Goal: Find contact information: Find contact information

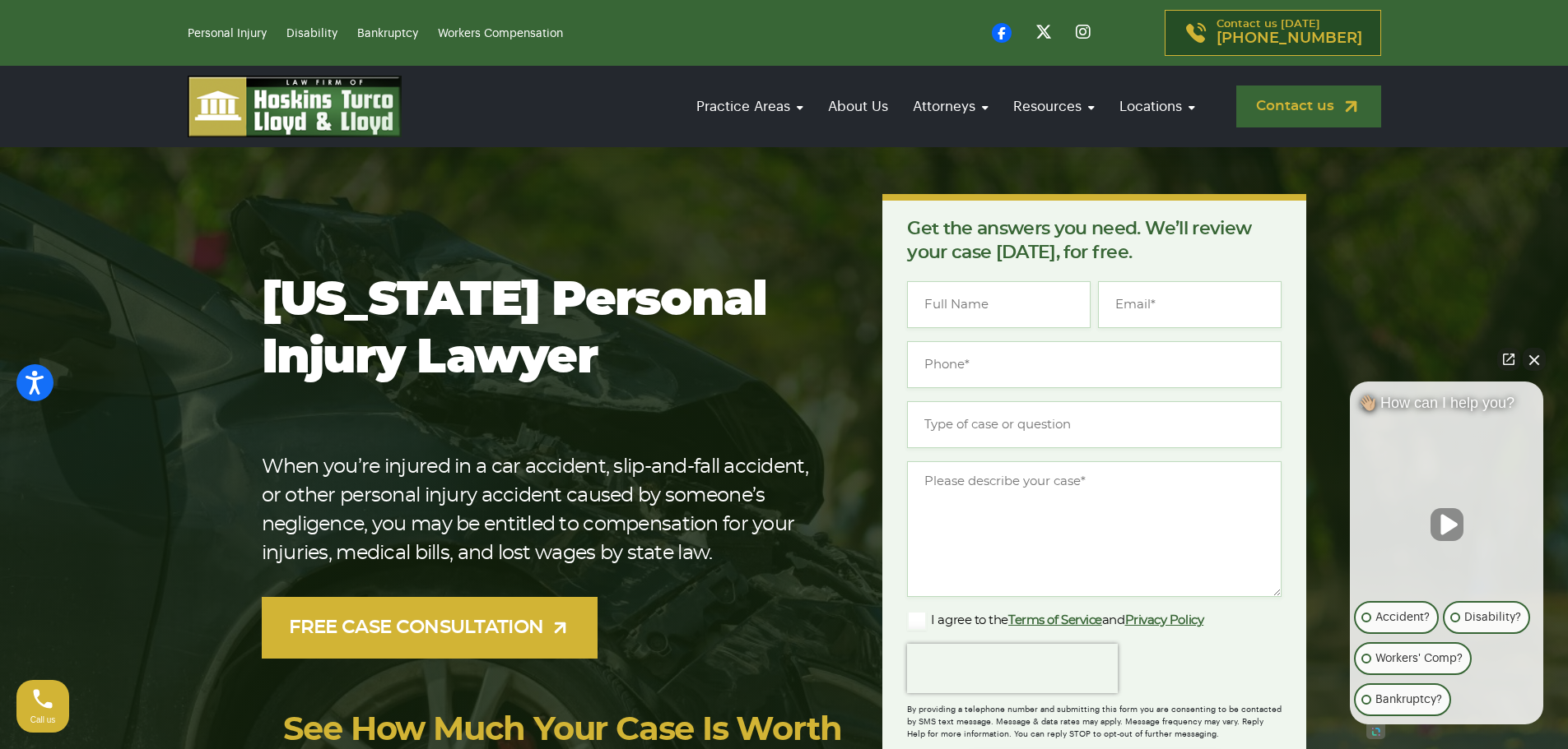
click at [1300, 101] on link "Contact us" at bounding box center [1308, 107] width 145 height 42
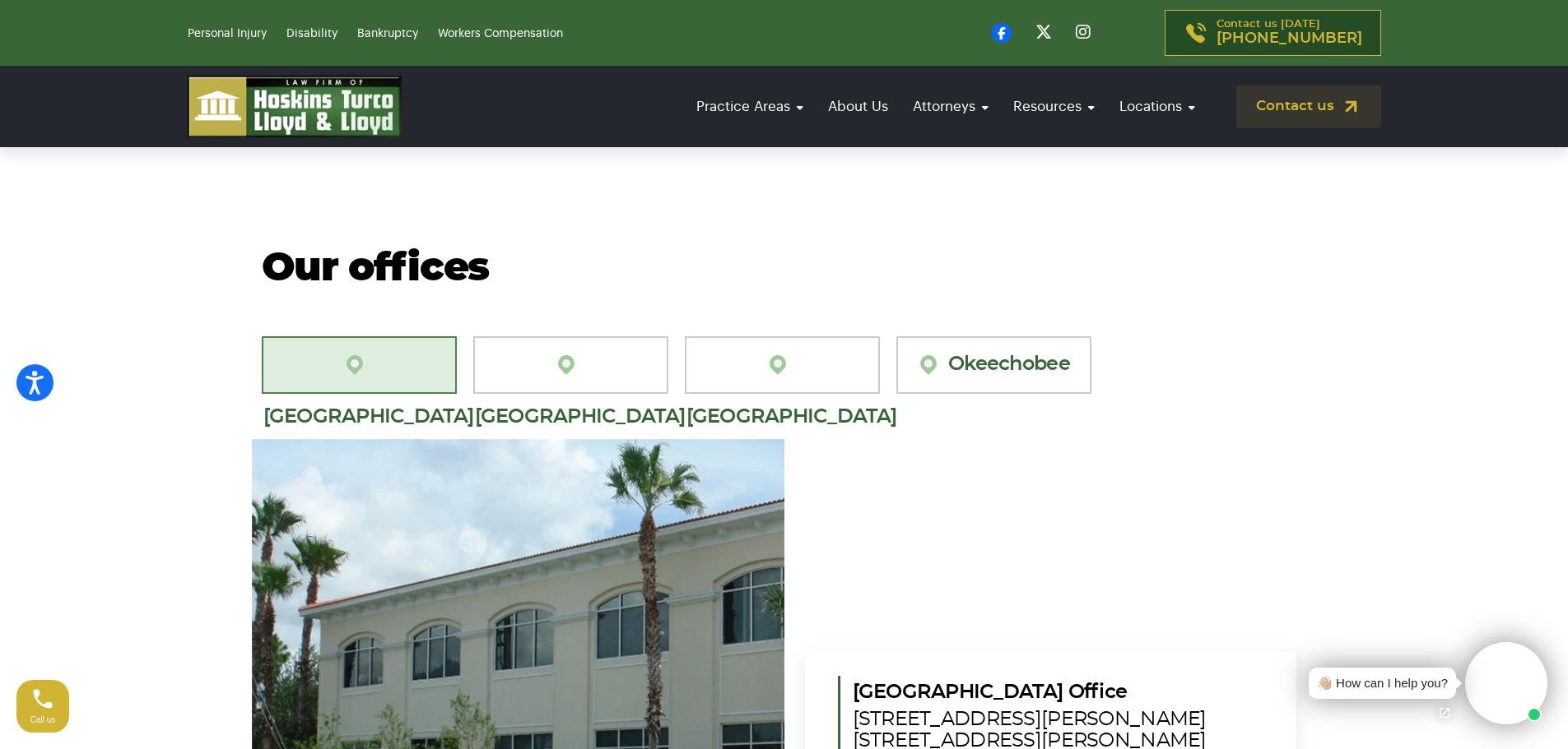
scroll to position [1316, 0]
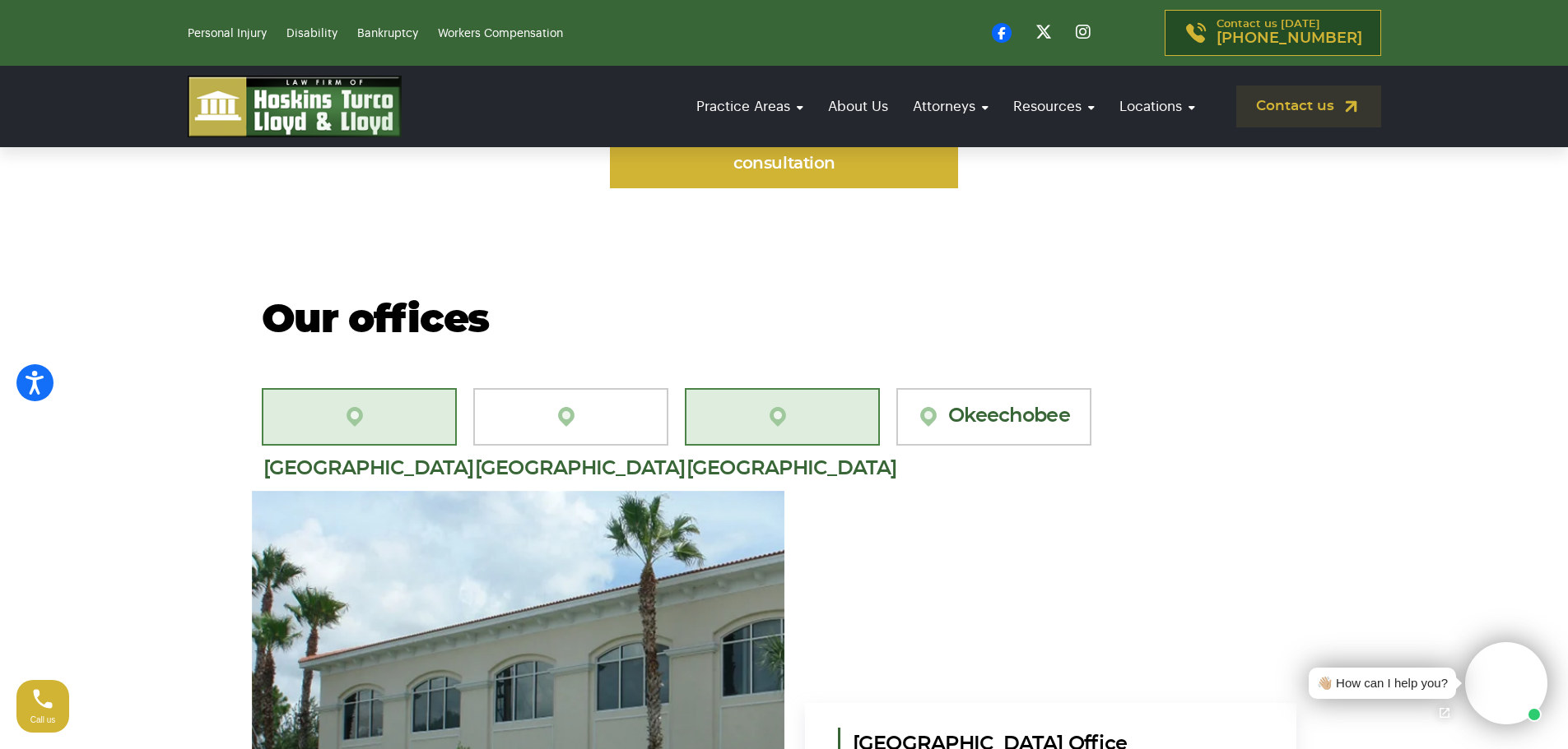
click at [807, 388] on link "[GEOGRAPHIC_DATA]" at bounding box center [782, 417] width 195 height 58
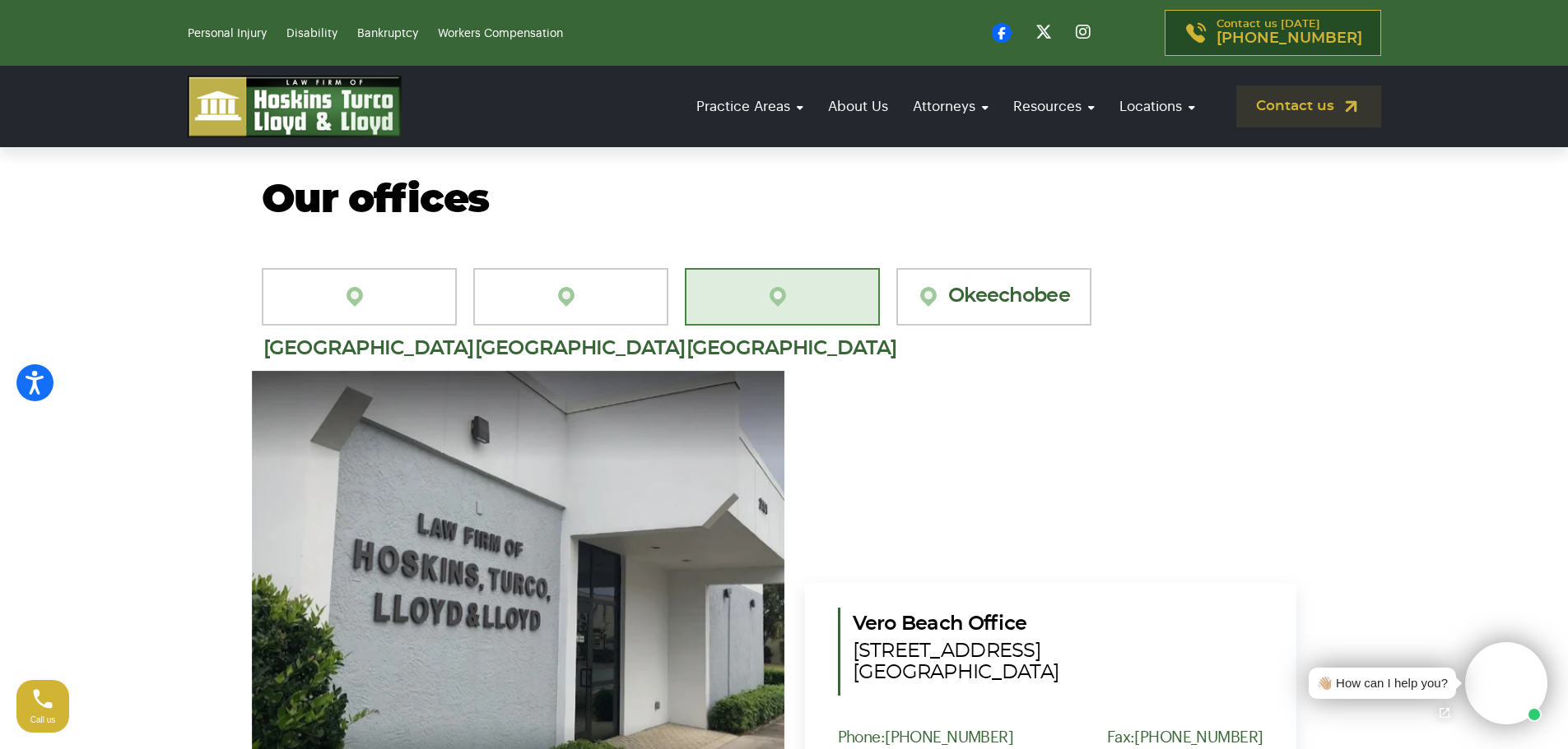
scroll to position [1398, 0]
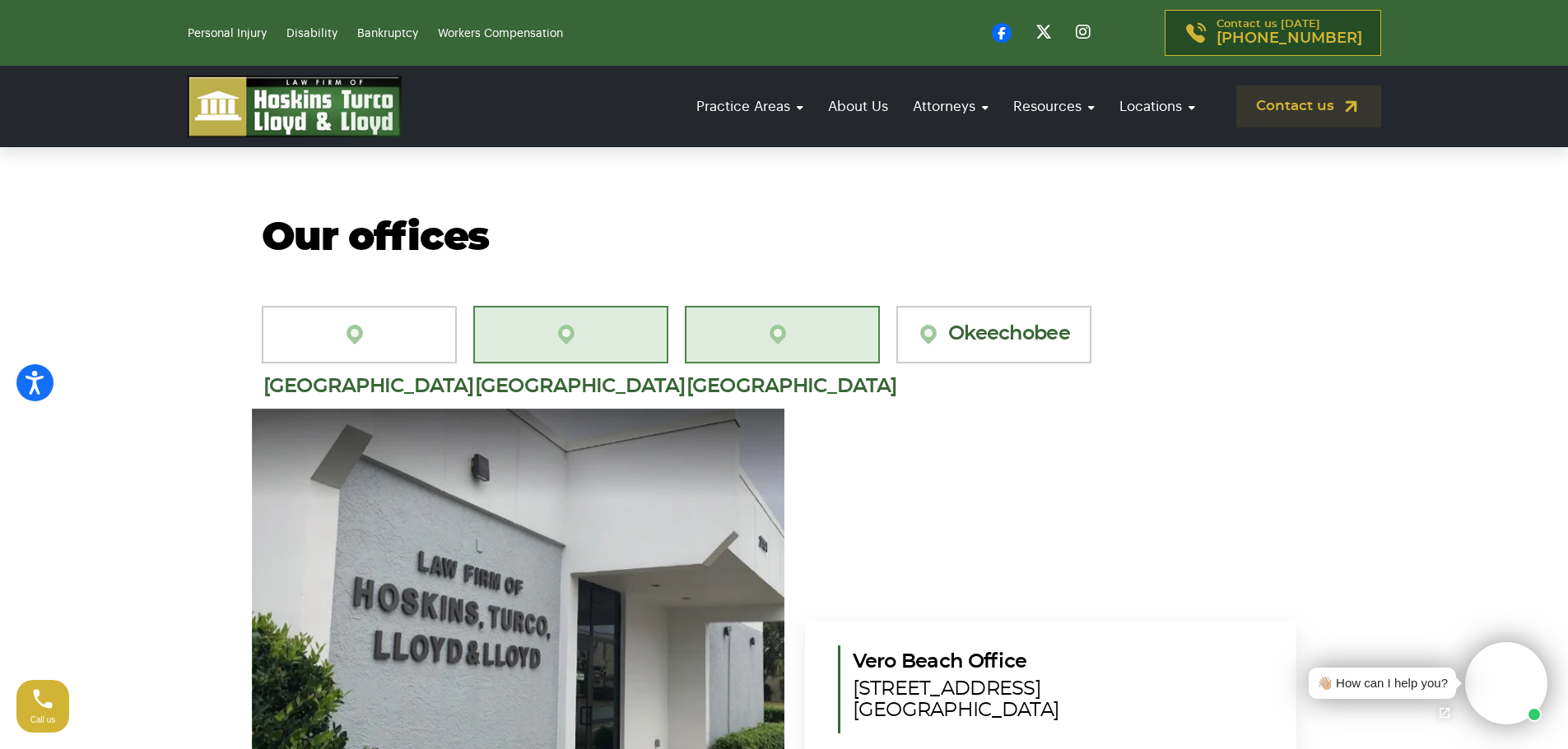
click at [592, 306] on link "[GEOGRAPHIC_DATA][PERSON_NAME]" at bounding box center [570, 335] width 195 height 58
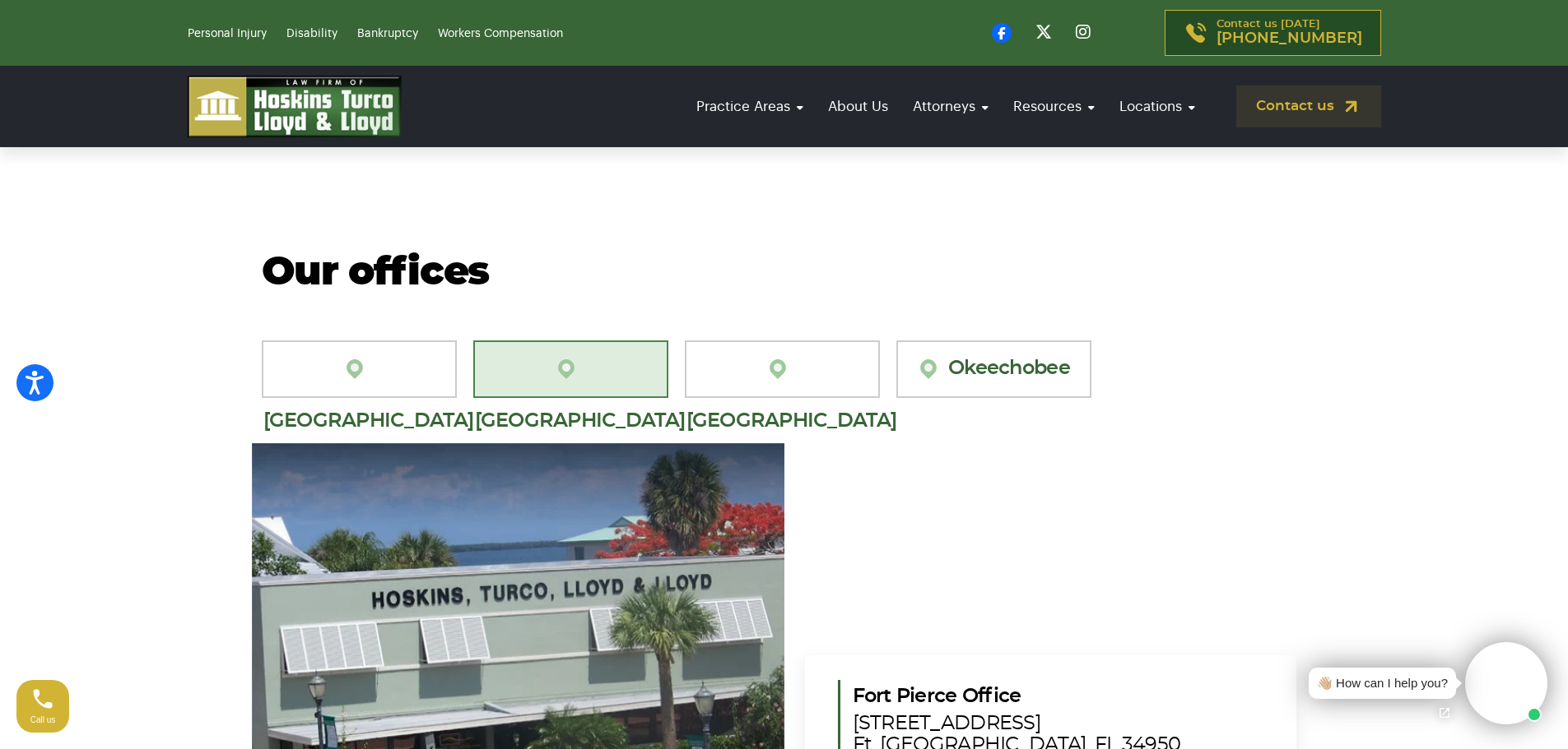
scroll to position [1316, 0]
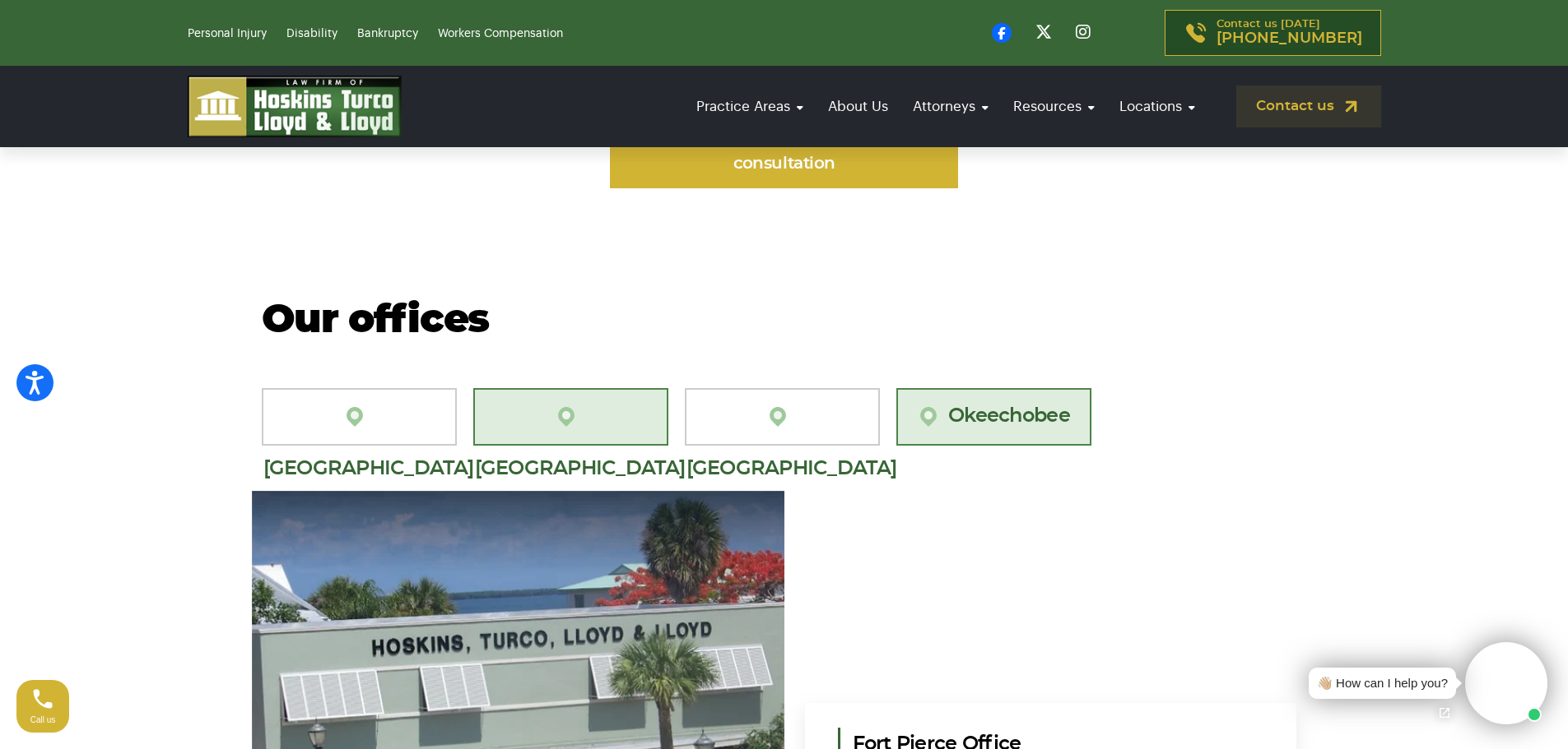
click at [993, 388] on link "Okeechobee" at bounding box center [993, 417] width 195 height 58
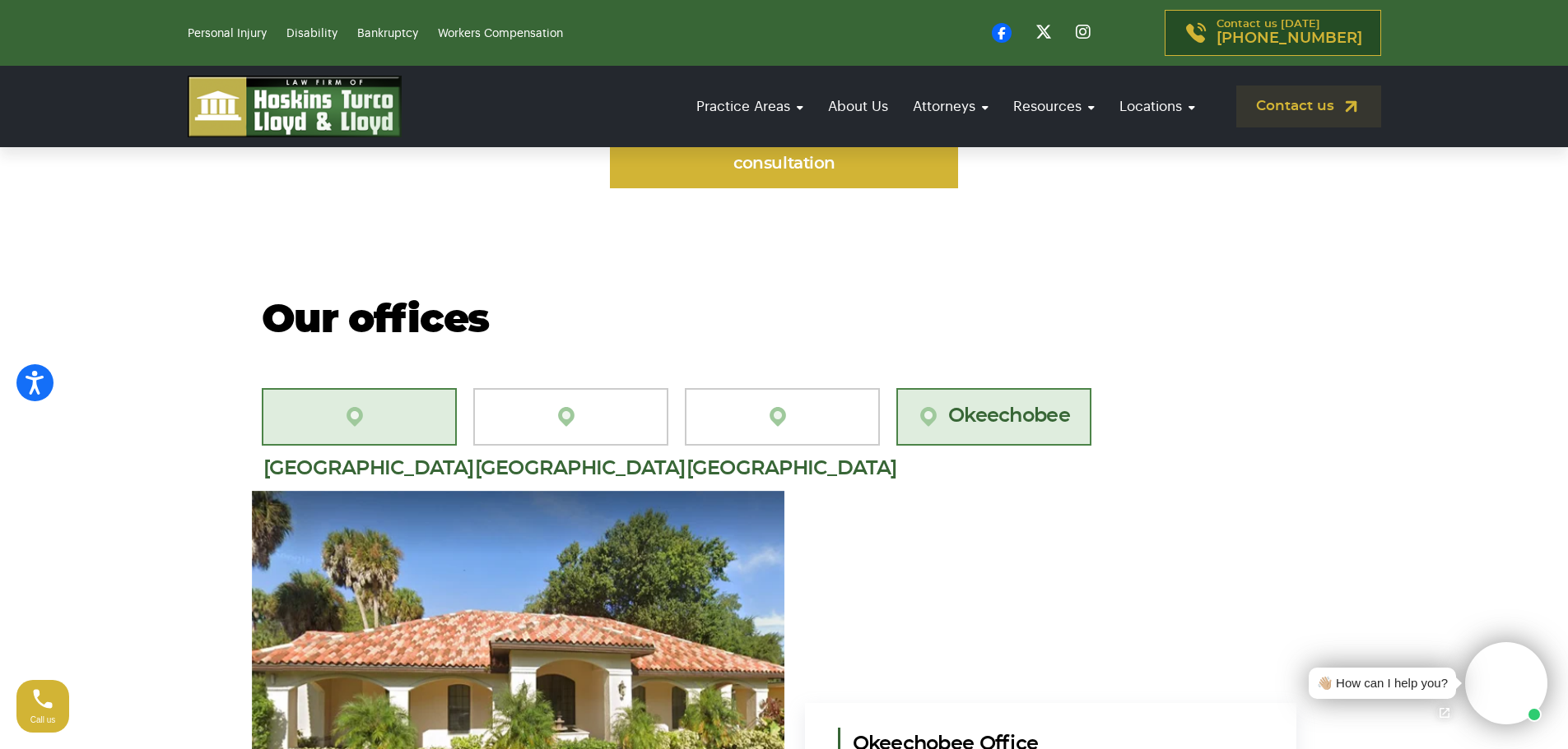
click at [375, 392] on link "[GEOGRAPHIC_DATA][PERSON_NAME]" at bounding box center [359, 417] width 195 height 58
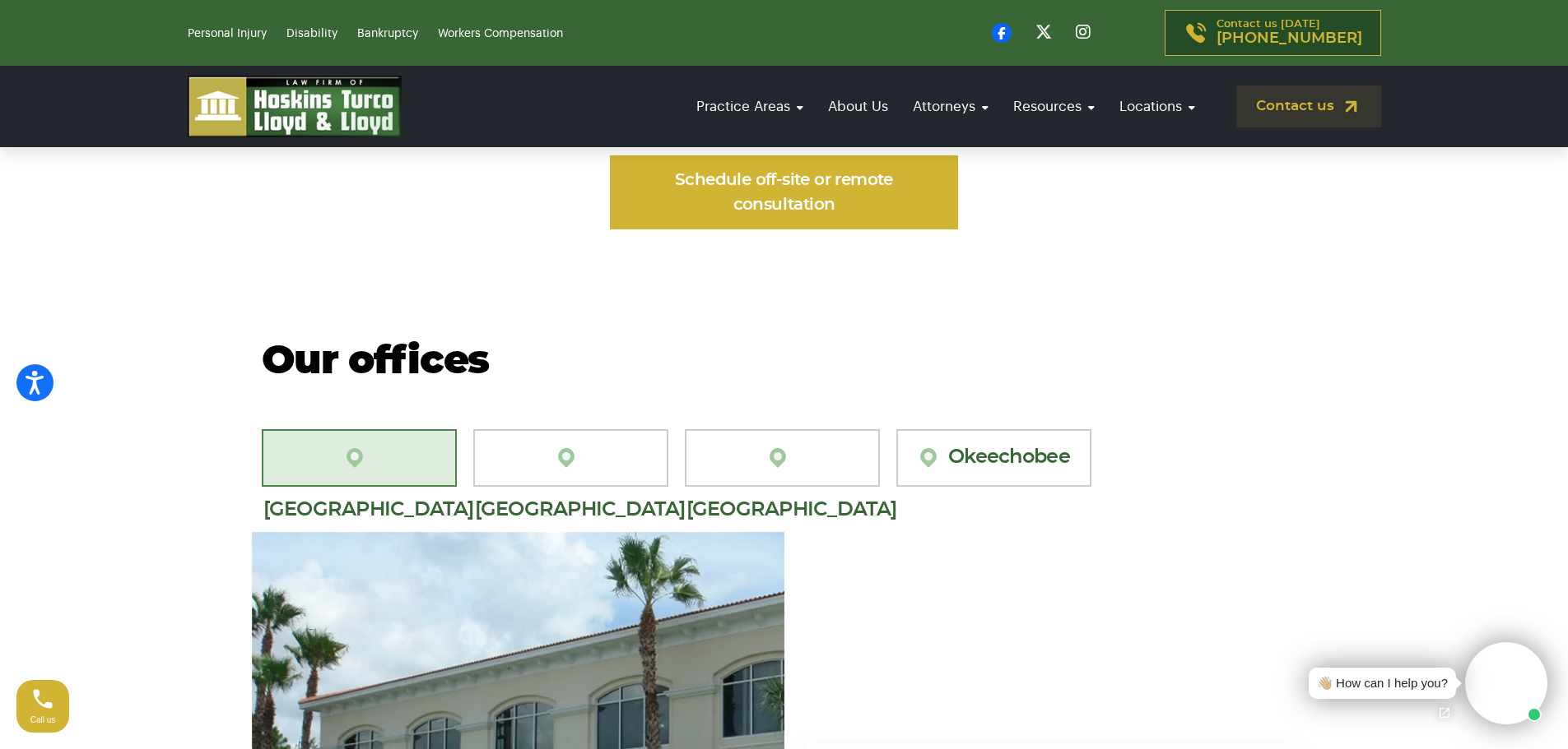
scroll to position [1234, 0]
